Goal: Transaction & Acquisition: Purchase product/service

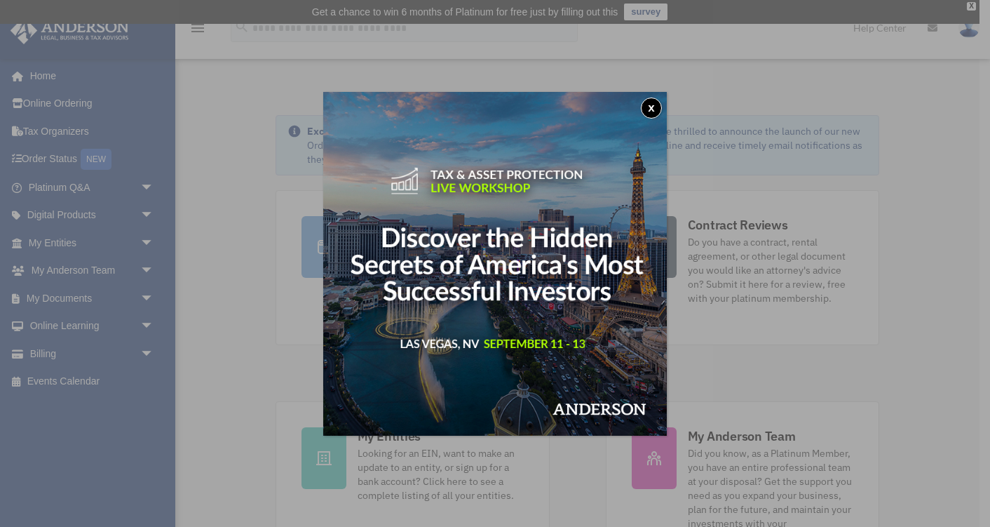
click at [86, 349] on div "x" at bounding box center [495, 263] width 990 height 527
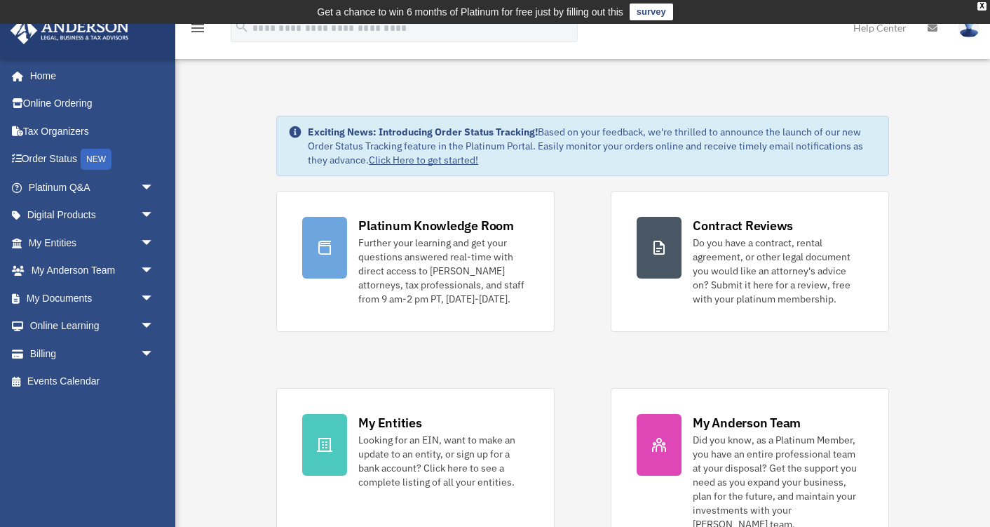
click at [86, 349] on link "Billing arrow_drop_down" at bounding box center [93, 353] width 166 height 28
click at [149, 353] on span "arrow_drop_down" at bounding box center [154, 353] width 28 height 29
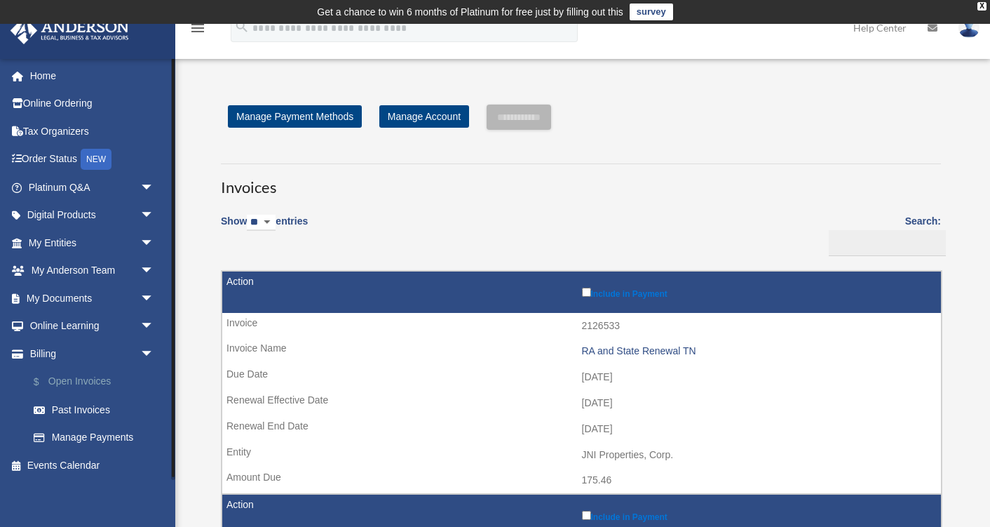
click at [74, 377] on link "$ Open Invoices" at bounding box center [98, 382] width 156 height 29
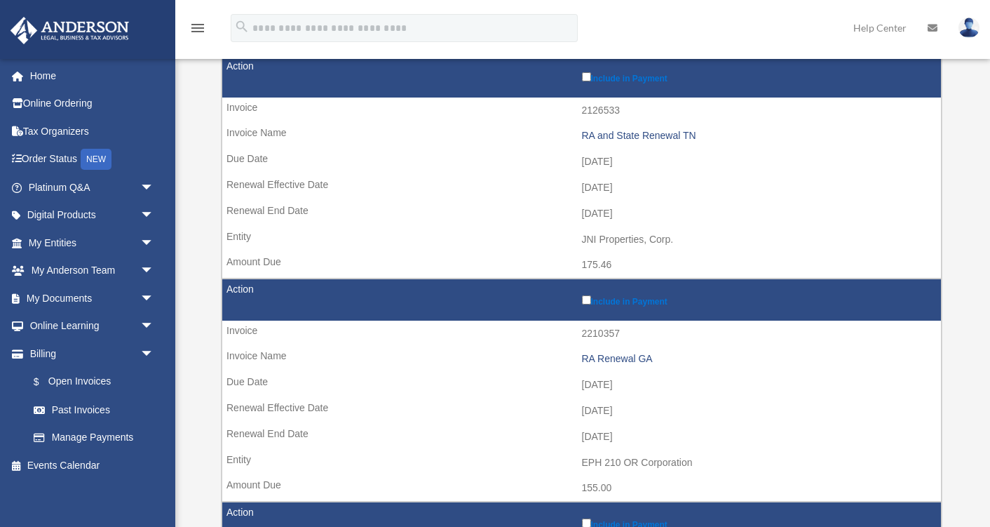
scroll to position [220, 0]
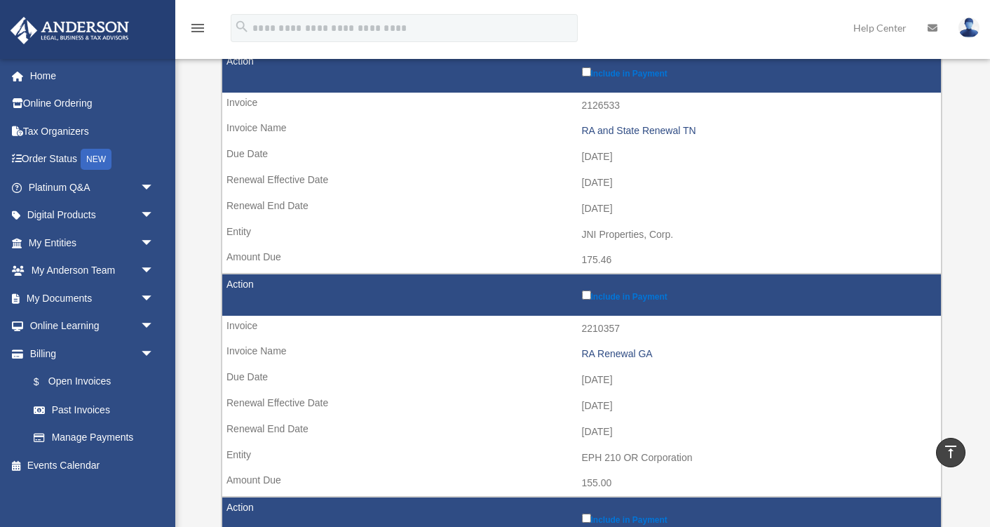
click at [588, 77] on label "Include in Payment" at bounding box center [758, 72] width 353 height 14
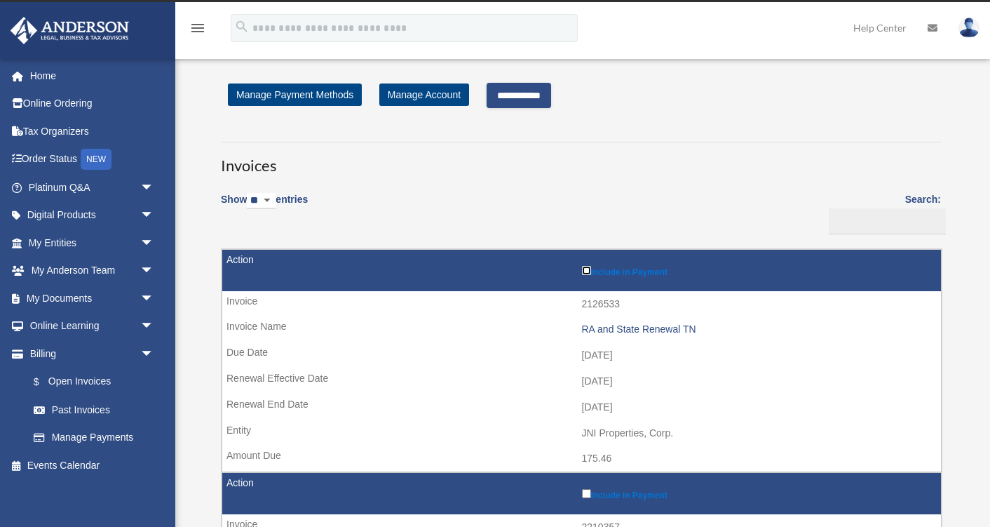
scroll to position [7, 0]
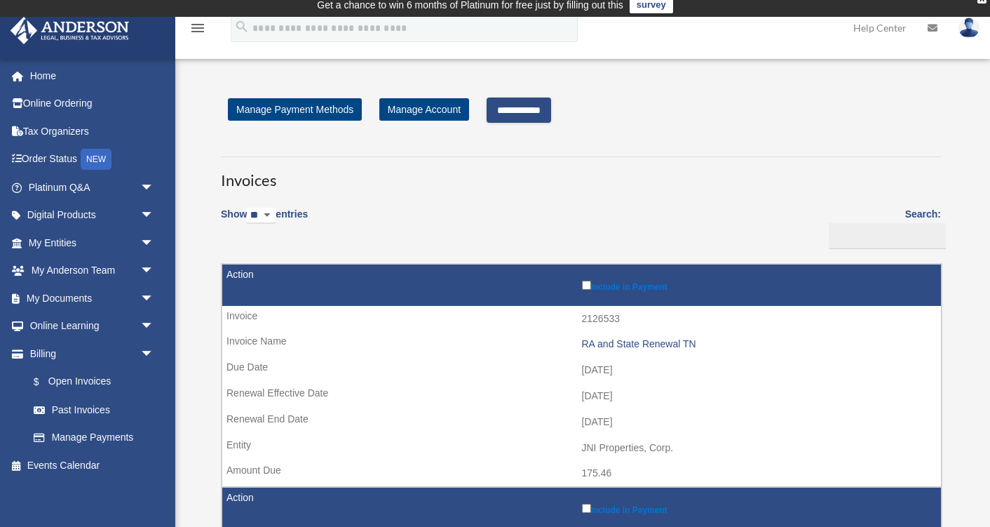
click at [521, 106] on input "**********" at bounding box center [519, 109] width 65 height 25
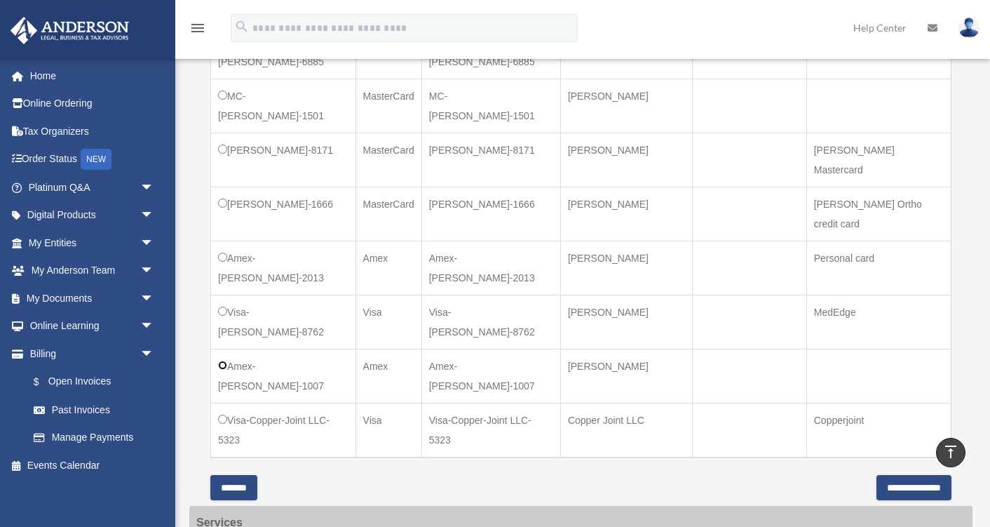
scroll to position [582, 0]
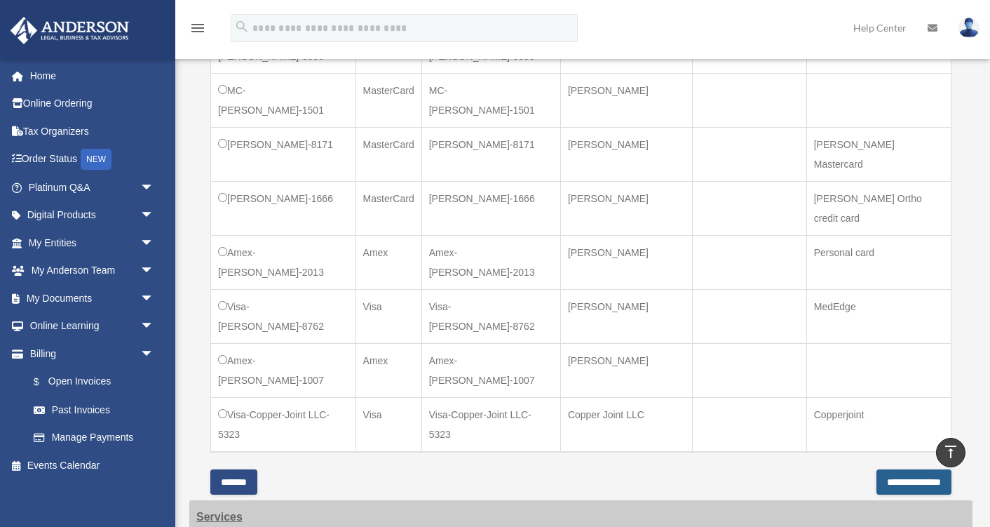
click at [877, 469] on input "**********" at bounding box center [914, 481] width 75 height 25
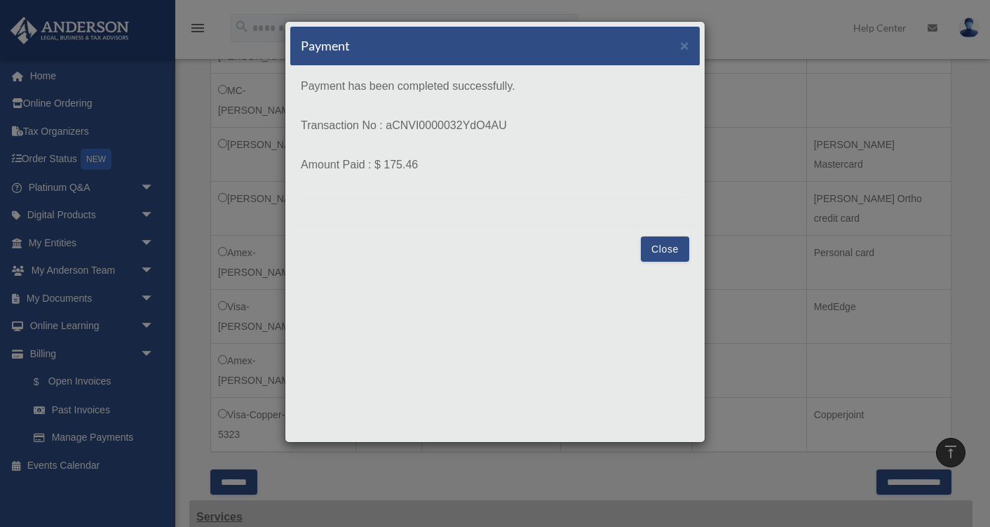
click at [670, 245] on button "Close" at bounding box center [665, 248] width 48 height 25
